Goal: Task Accomplishment & Management: Manage account settings

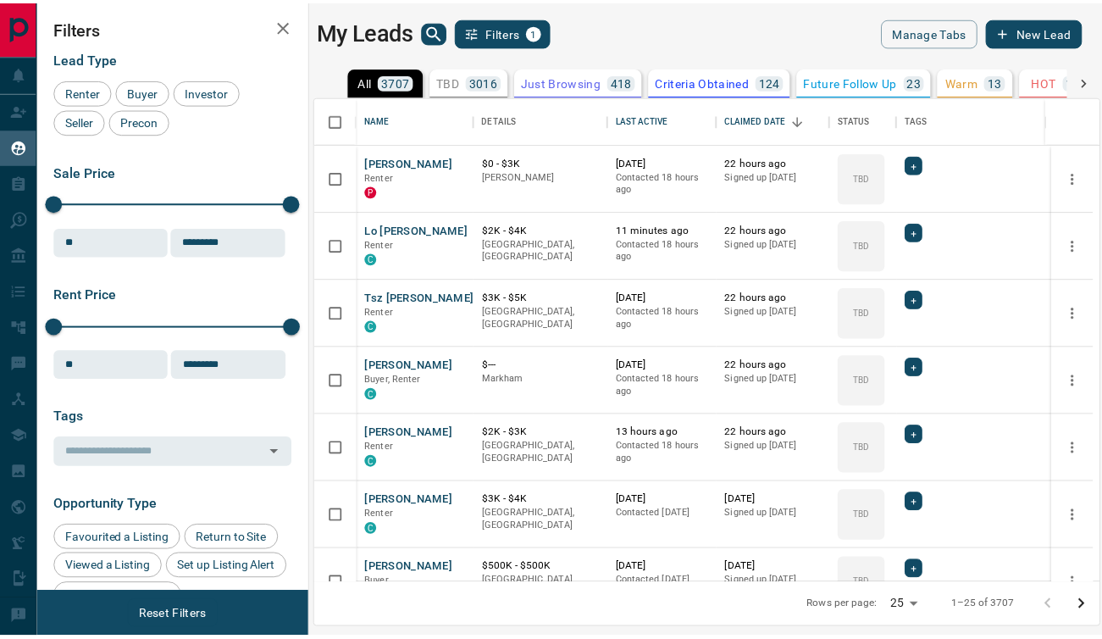
scroll to position [474, 782]
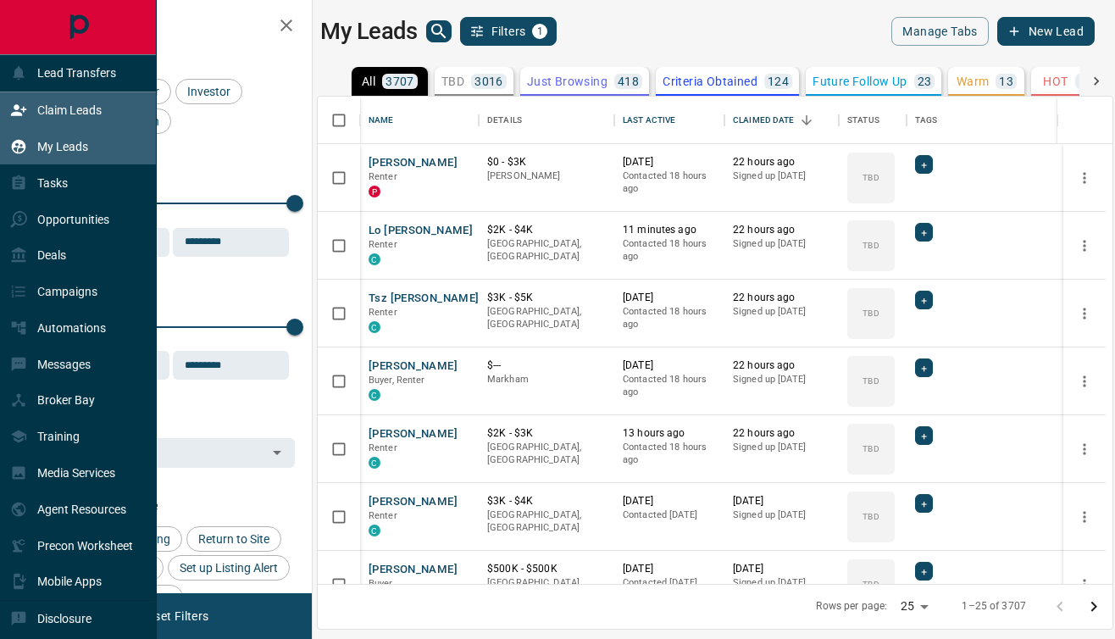
click at [32, 111] on div "Claim Leads" at bounding box center [55, 111] width 91 height 28
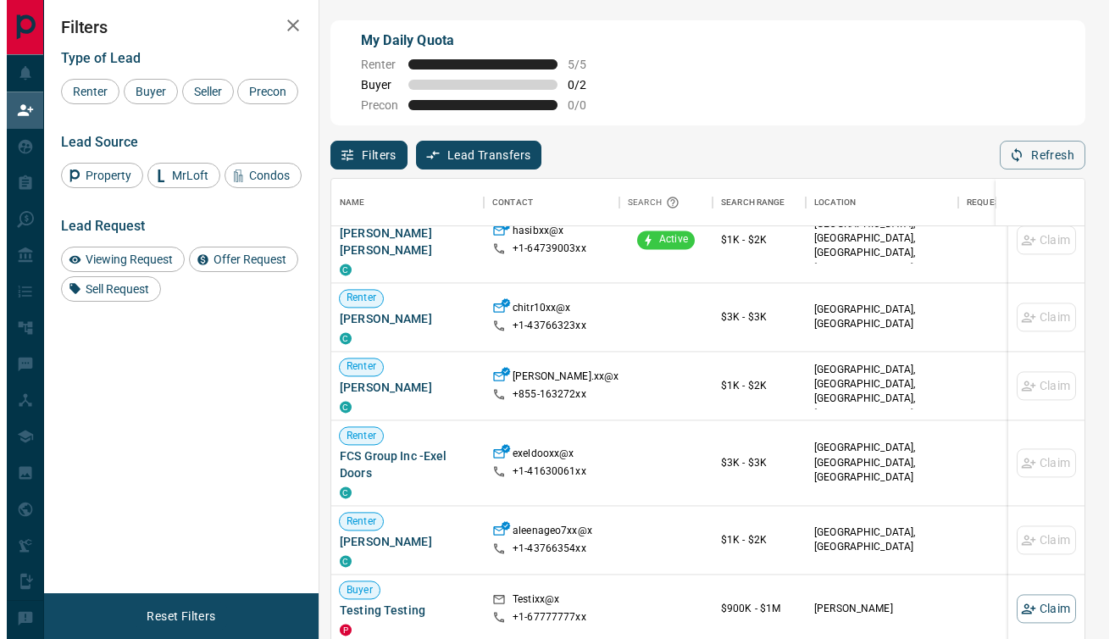
scroll to position [2482, 0]
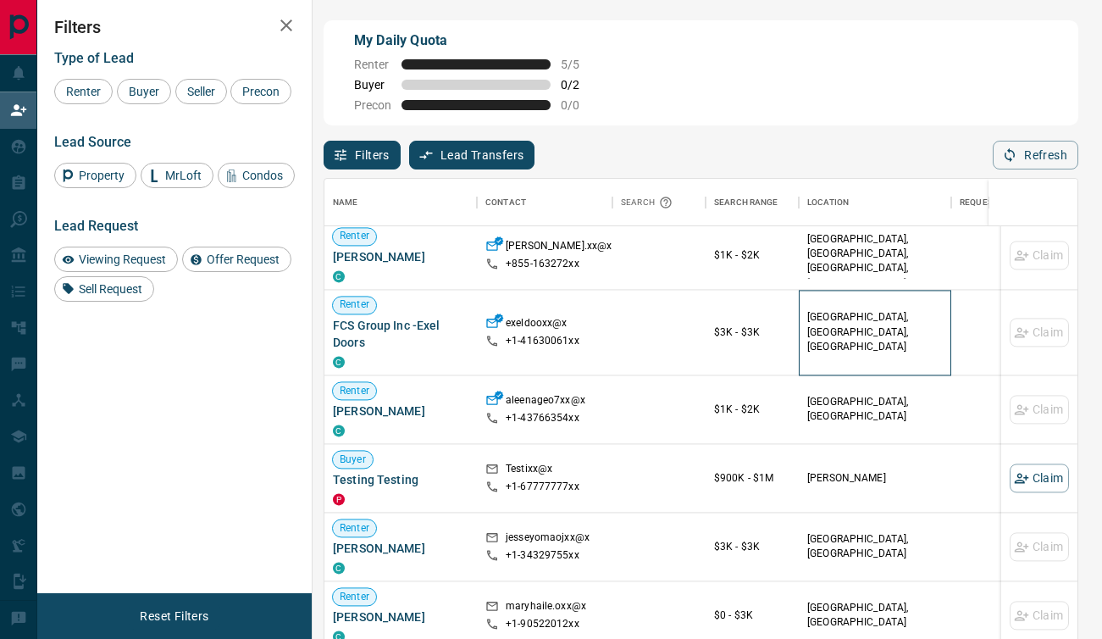
click at [834, 319] on p "[GEOGRAPHIC_DATA], [GEOGRAPHIC_DATA], [GEOGRAPHIC_DATA]" at bounding box center [875, 332] width 136 height 43
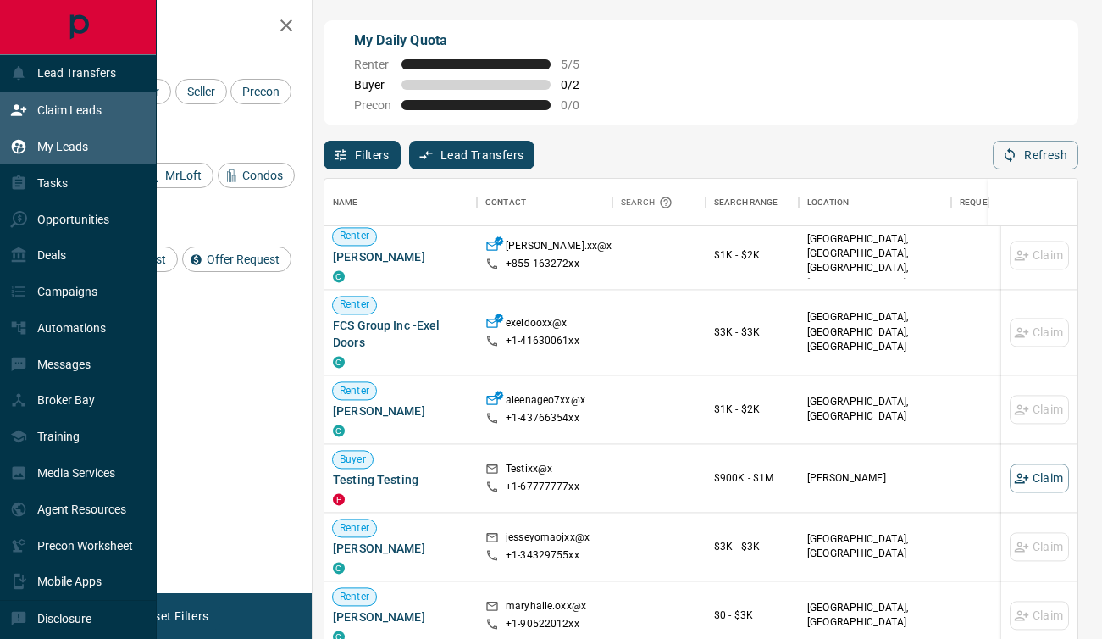
click at [49, 148] on p "My Leads" at bounding box center [62, 147] width 51 height 14
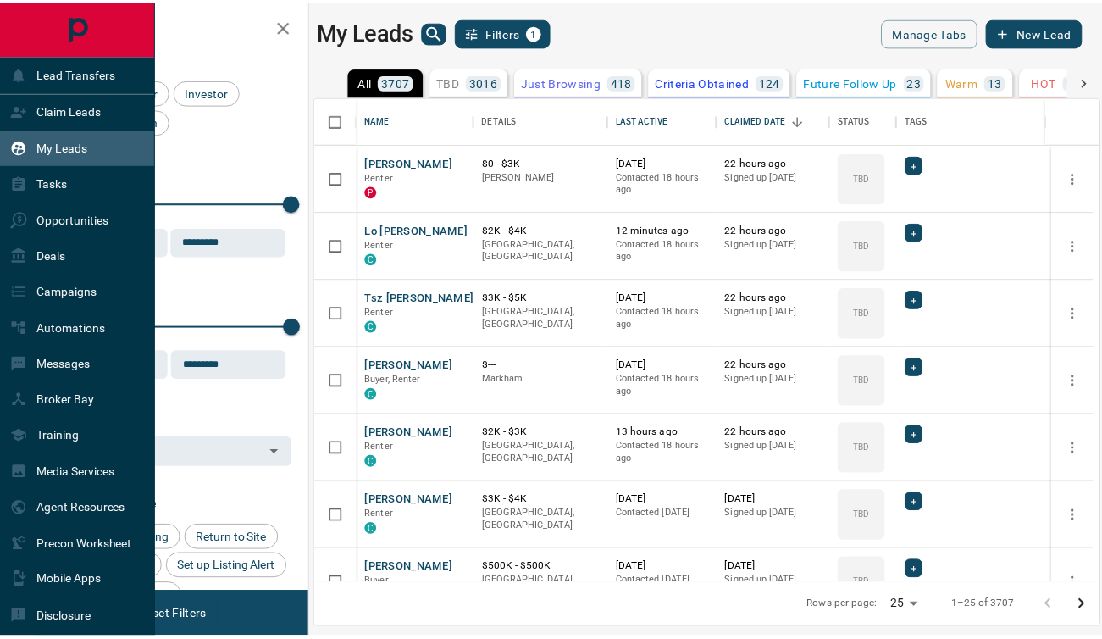
scroll to position [474, 782]
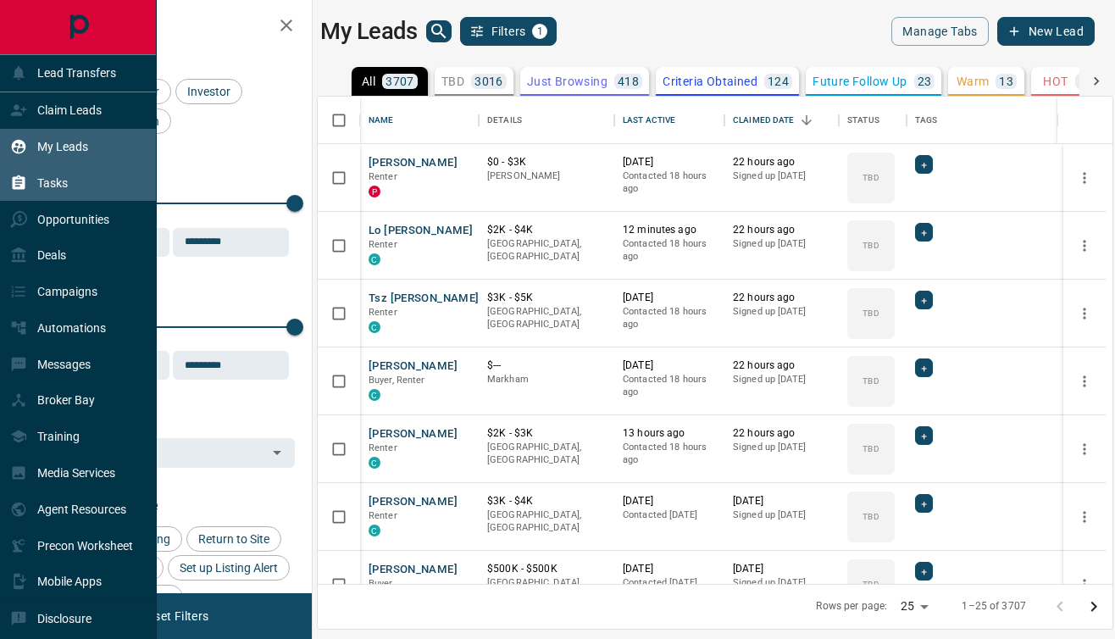
click at [94, 175] on div "Tasks" at bounding box center [78, 182] width 157 height 36
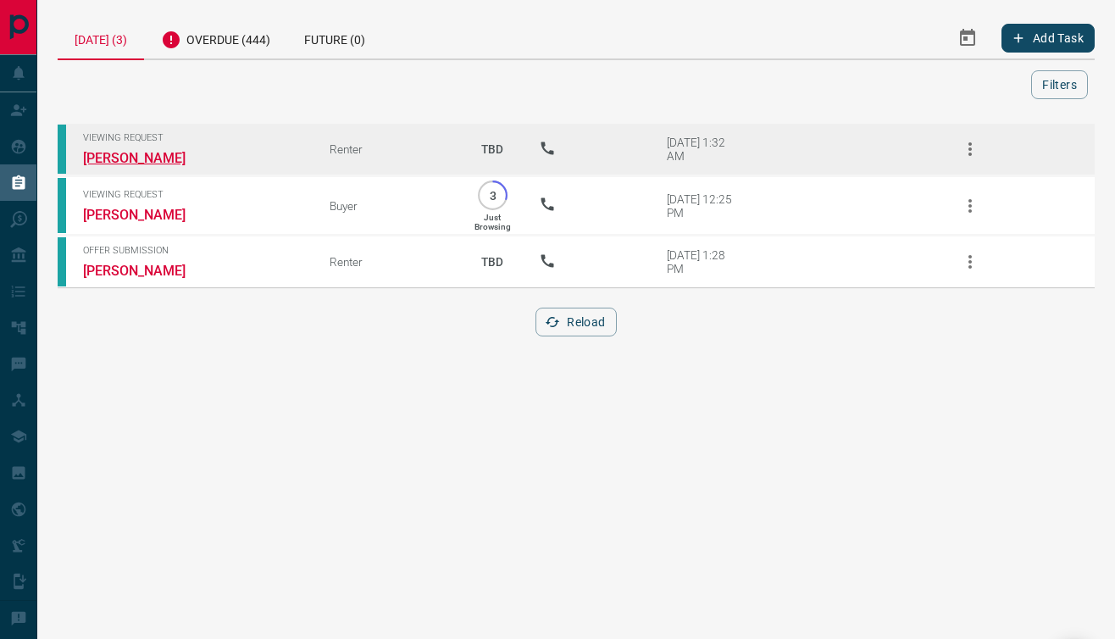
click at [133, 159] on link "[PERSON_NAME]" at bounding box center [146, 158] width 127 height 16
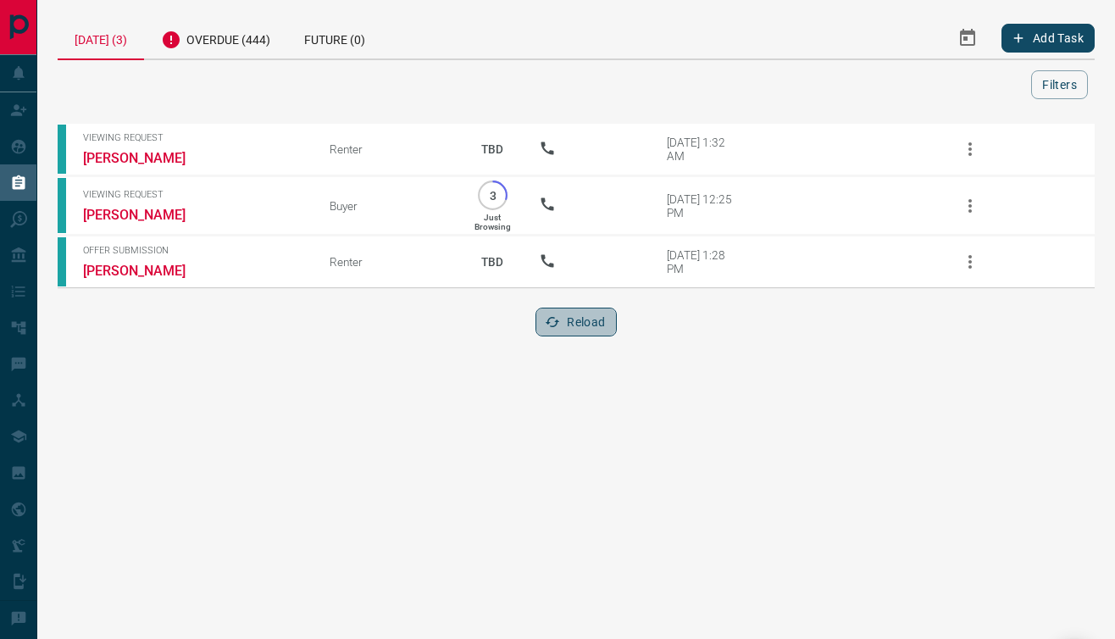
click at [553, 320] on icon "button" at bounding box center [552, 321] width 15 height 15
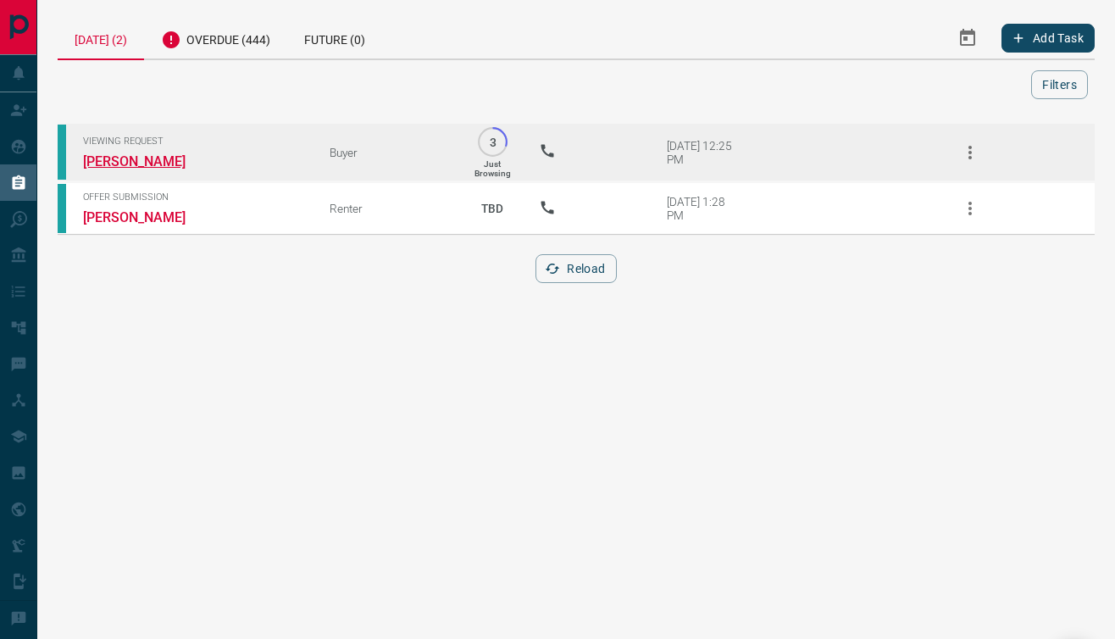
click at [127, 164] on link "[PERSON_NAME]" at bounding box center [146, 161] width 127 height 16
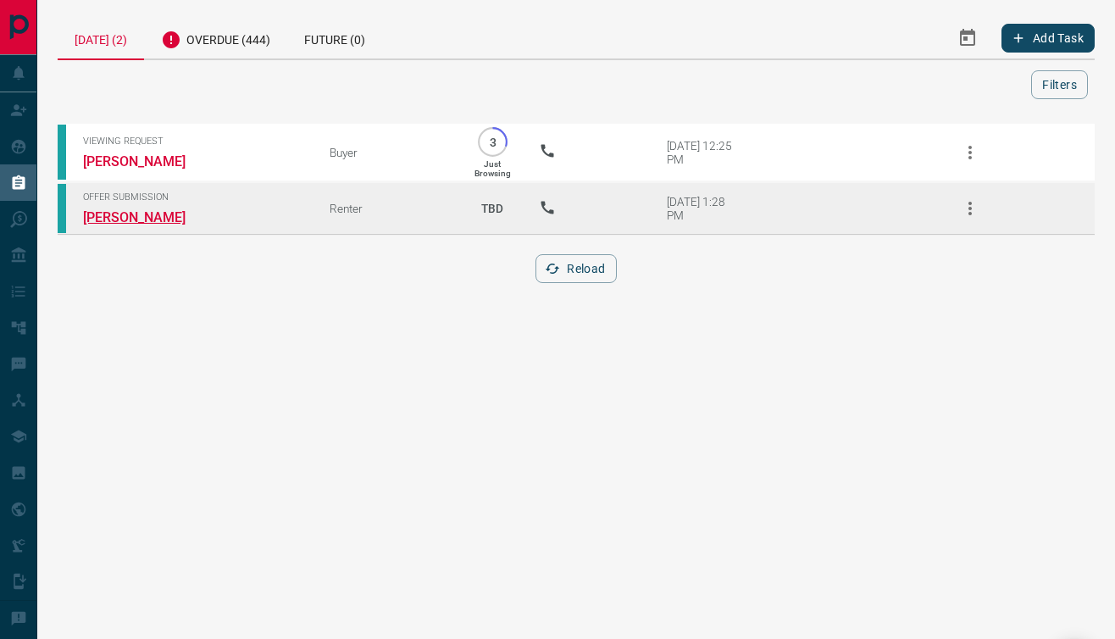
click at [142, 219] on link "[PERSON_NAME]" at bounding box center [146, 217] width 127 height 16
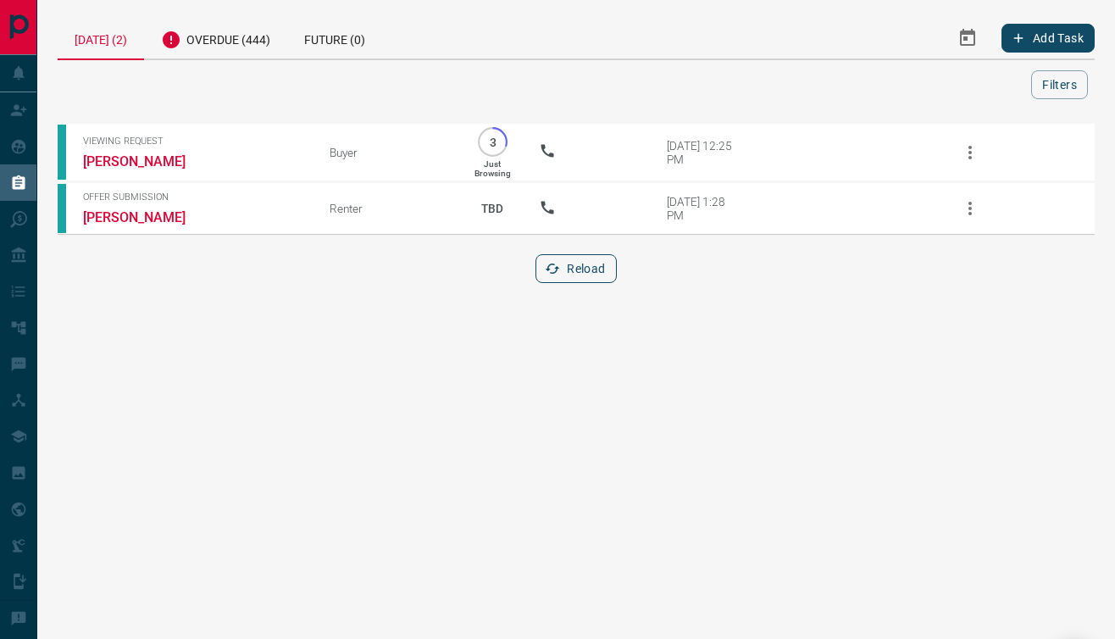
click at [557, 263] on icon "button" at bounding box center [552, 268] width 15 height 15
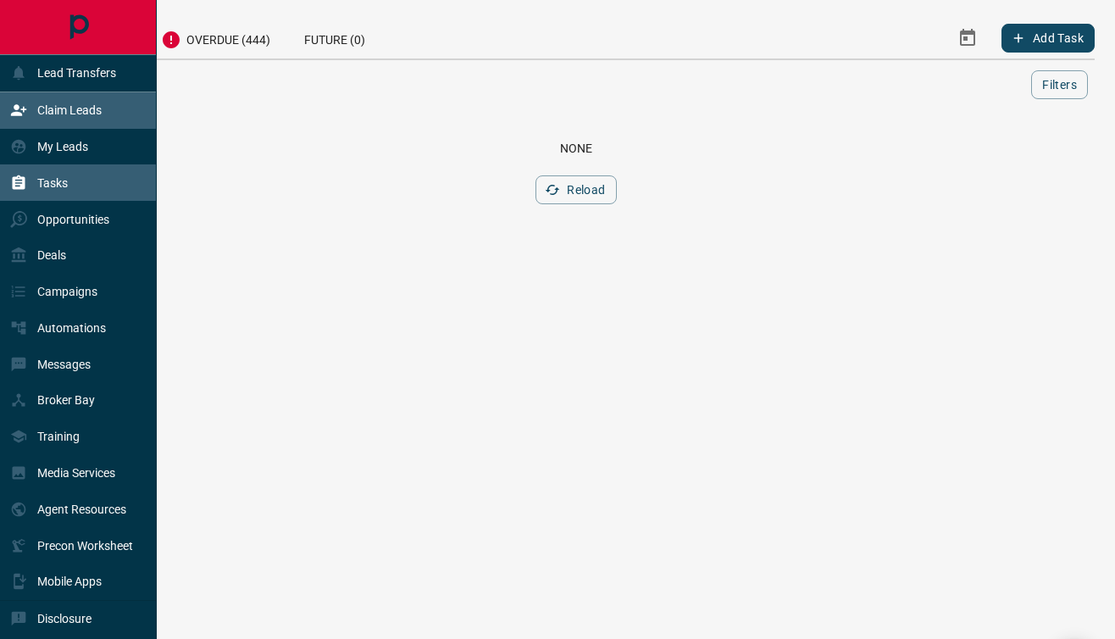
click at [41, 112] on p "Claim Leads" at bounding box center [69, 110] width 64 height 14
